Goal: Task Accomplishment & Management: Use online tool/utility

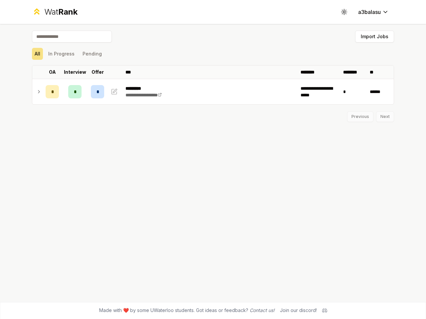
click at [344, 12] on icon at bounding box center [344, 12] width 6 height 6
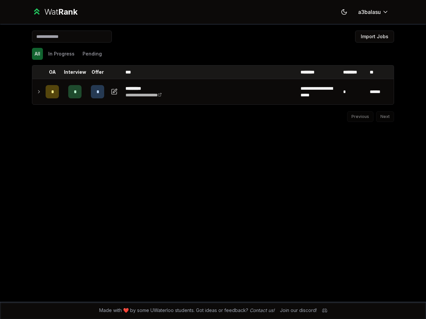
click at [374, 37] on button "Import Jobs" at bounding box center [374, 37] width 39 height 12
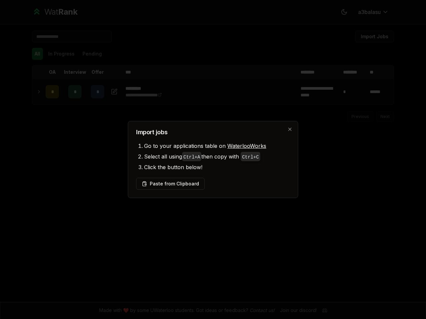
click at [37, 54] on div at bounding box center [213, 159] width 426 height 319
click at [61, 54] on div at bounding box center [213, 159] width 426 height 319
click at [92, 54] on button "Pending" at bounding box center [92, 54] width 25 height 12
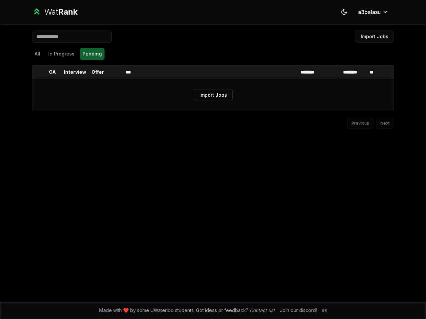
click at [38, 72] on th at bounding box center [37, 72] width 11 height 13
click at [52, 72] on p "OA" at bounding box center [52, 72] width 7 height 7
click at [75, 72] on p "Interview" at bounding box center [75, 72] width 22 height 7
click at [98, 72] on p "Offer" at bounding box center [98, 72] width 12 height 7
click at [115, 72] on th at bounding box center [115, 72] width 16 height 13
